Goal: Transaction & Acquisition: Purchase product/service

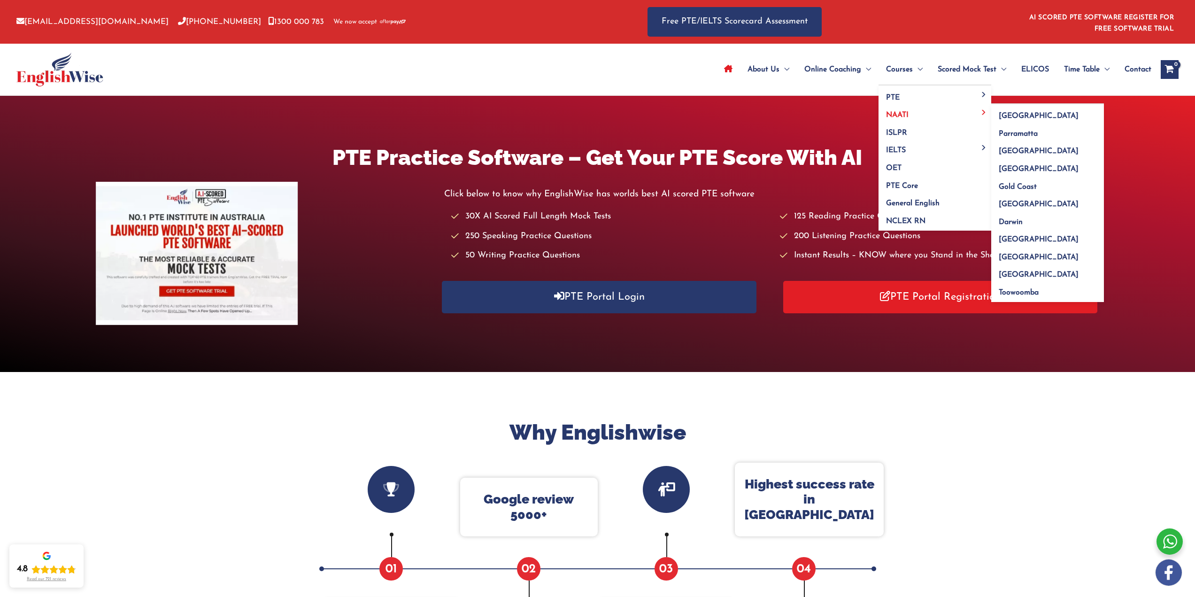
click at [911, 114] on link "NAATI" at bounding box center [935, 112] width 113 height 18
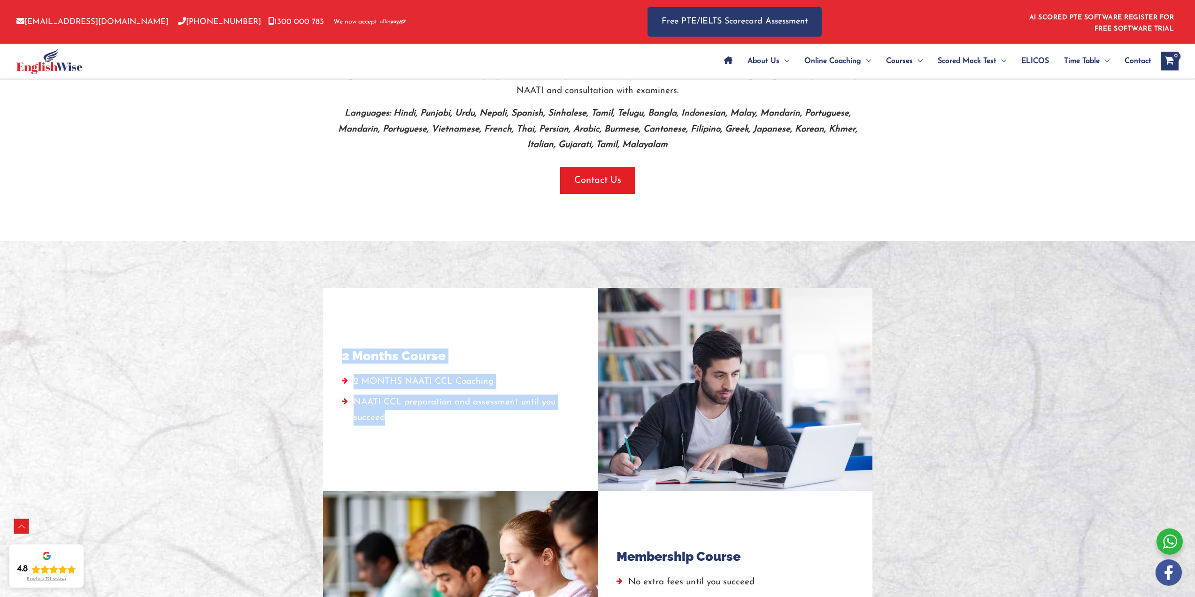
drag, startPoint x: 454, startPoint y: 416, endPoint x: 344, endPoint y: 359, distance: 123.9
click at [344, 359] on div "2 Months Course 2 MONTHS NAATI CCL Coaching NAATI CCL preparation and assessmen…" at bounding box center [460, 389] width 237 height 165
click at [344, 359] on h4 "2 Months Course" at bounding box center [394, 355] width 104 height 15
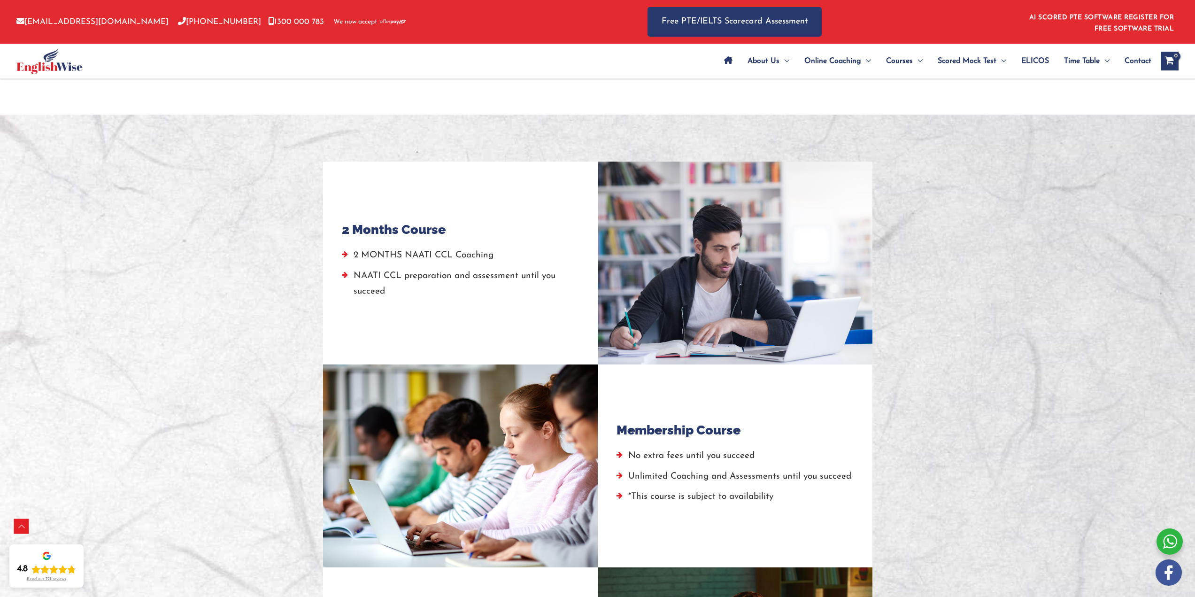
scroll to position [751, 0]
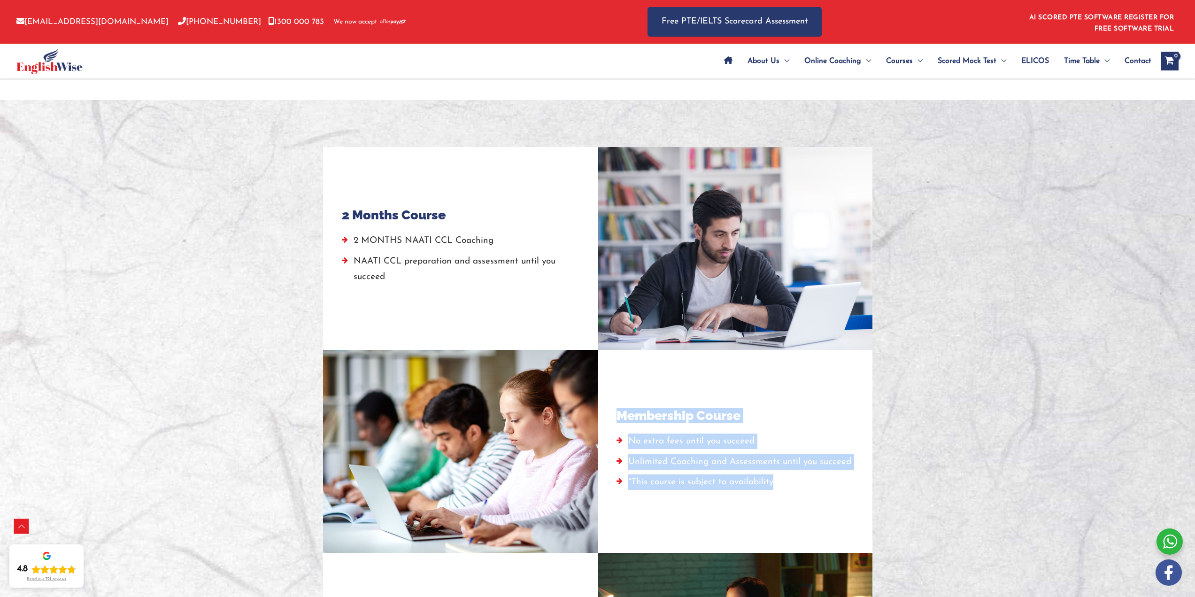
drag, startPoint x: 609, startPoint y: 416, endPoint x: 789, endPoint y: 483, distance: 192.7
click at [789, 483] on div "Membership Course No extra fees until you succeed Unlimited Coaching and Assess…" at bounding box center [735, 451] width 275 height 203
click at [789, 483] on li "*This course is subject to availability" at bounding box center [734, 484] width 235 height 20
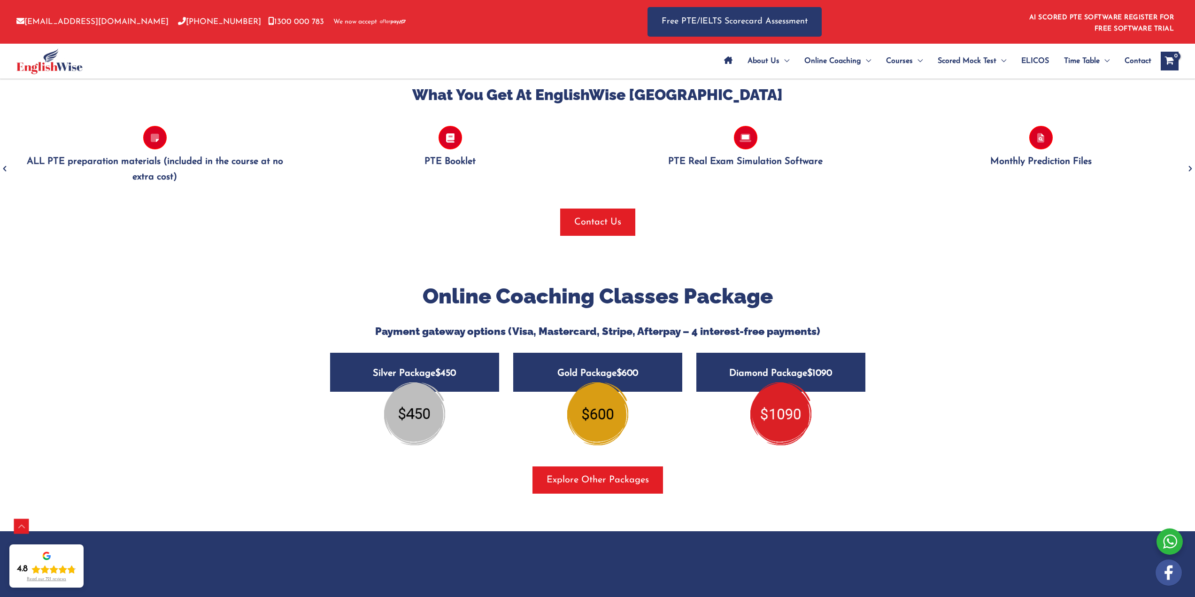
scroll to position [845, 0]
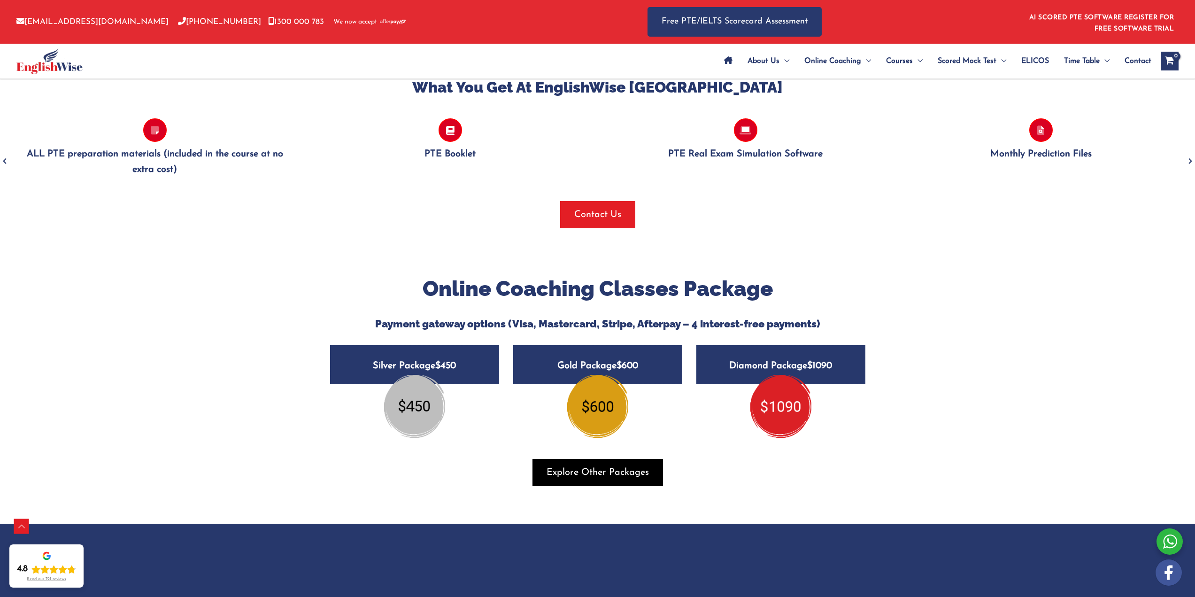
click at [579, 483] on span "button" at bounding box center [598, 472] width 131 height 27
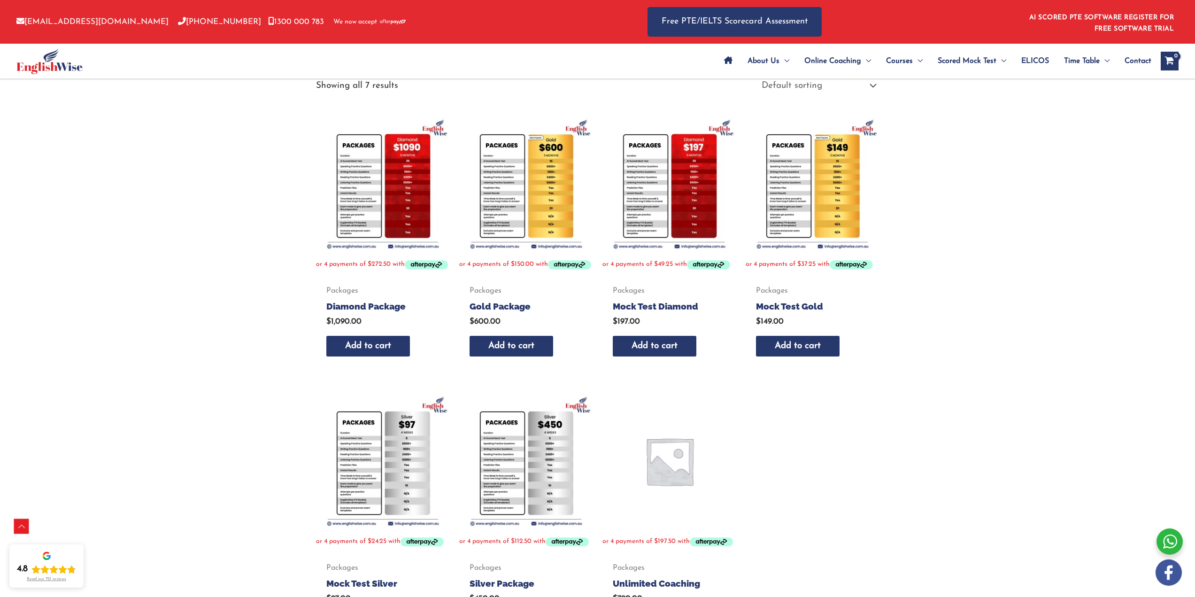
scroll to position [94, 0]
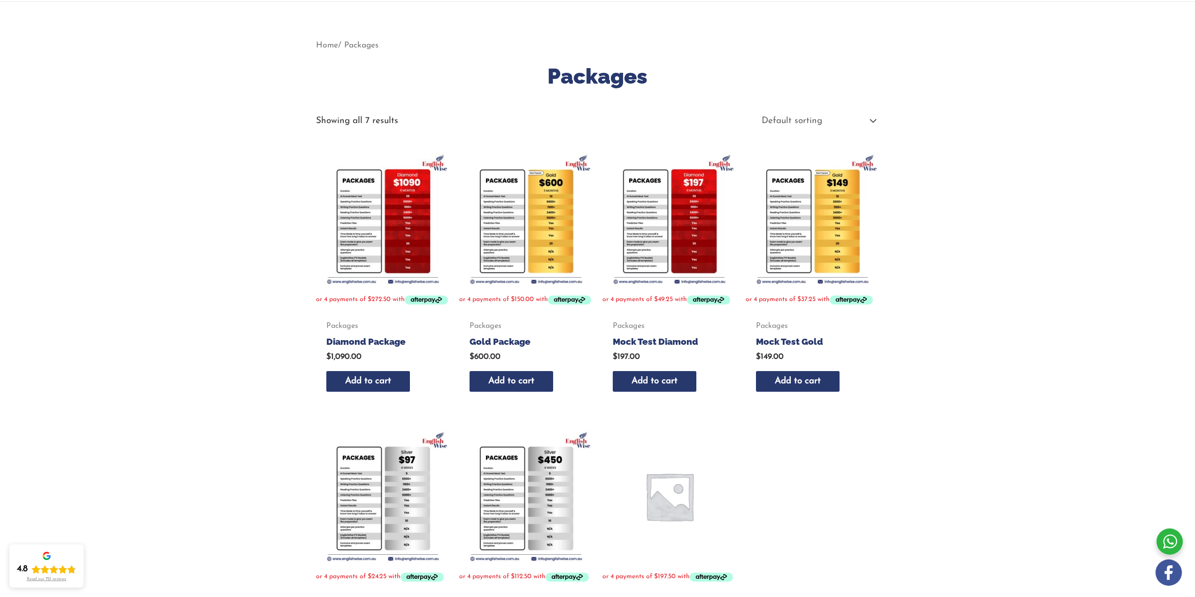
click at [672, 341] on h2 "Mock Test Diamond" at bounding box center [669, 342] width 112 height 12
click at [339, 348] on h2 "Diamond Package" at bounding box center [382, 342] width 112 height 12
click at [524, 348] on h2 "Gold Package" at bounding box center [526, 342] width 112 height 12
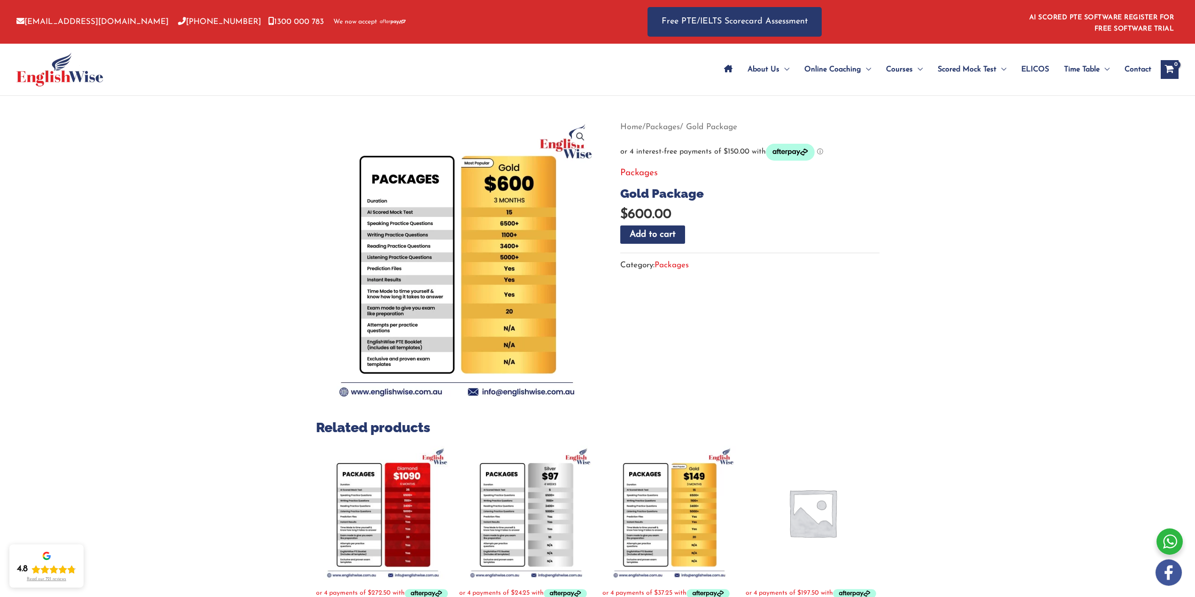
drag, startPoint x: 1045, startPoint y: 347, endPoint x: 1081, endPoint y: 385, distance: 52.5
click at [1081, 385] on div "🔍 Previous Next Home / Packages / Gold Package Packages Gold Package $ 600.00 G…" at bounding box center [597, 409] width 1195 height 627
drag, startPoint x: 1051, startPoint y: 380, endPoint x: 1055, endPoint y: 409, distance: 29.0
click at [1055, 409] on div "🔍 Previous Next Home / Packages / Gold Package Packages Gold Package $ 600.00 G…" at bounding box center [597, 409] width 1195 height 627
